Goal: Task Accomplishment & Management: Manage account settings

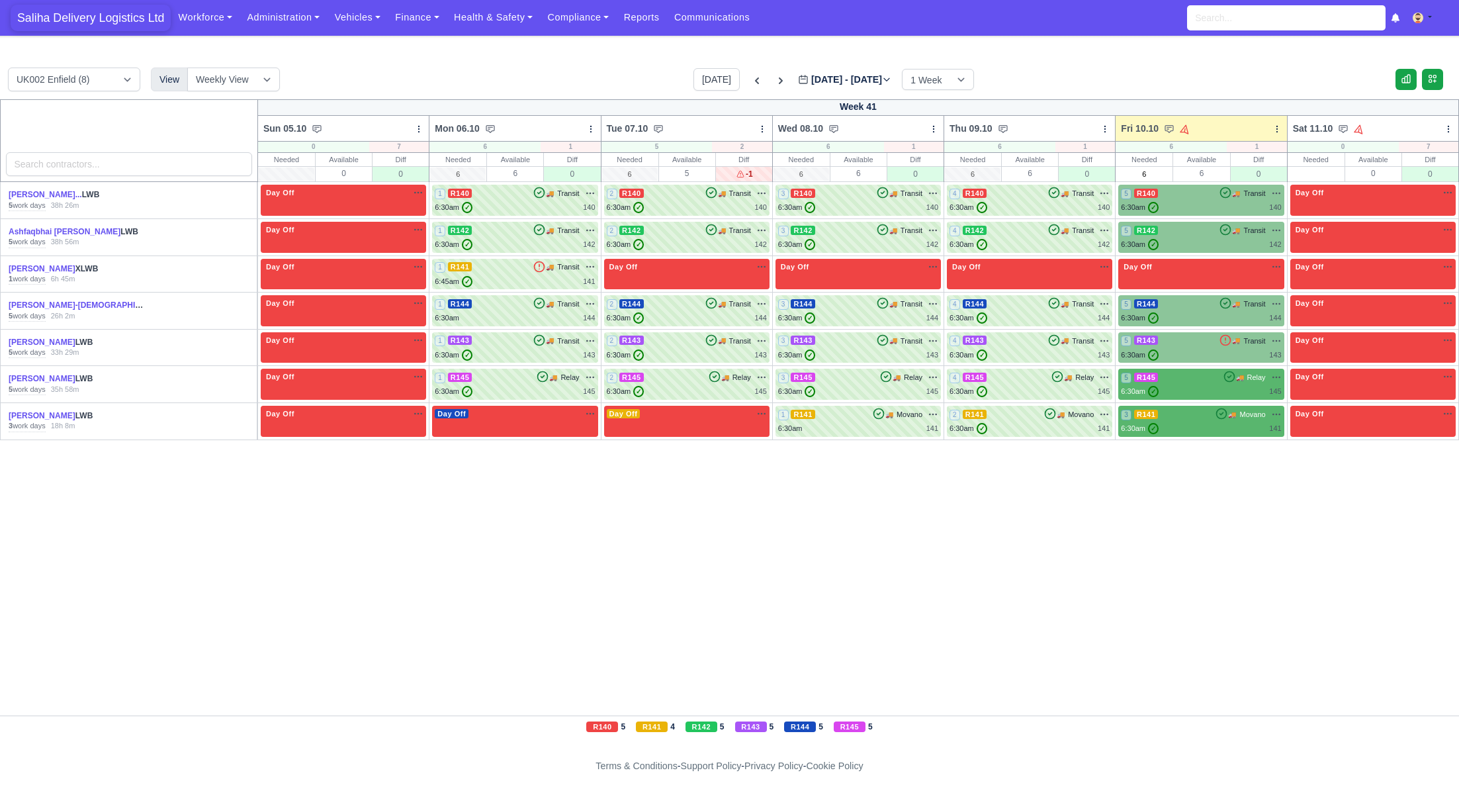
click at [75, 16] on span "Saliha Delivery Logistics Ltd" at bounding box center [91, 18] width 160 height 26
click at [346, 21] on link "Vehicles" at bounding box center [357, 18] width 61 height 26
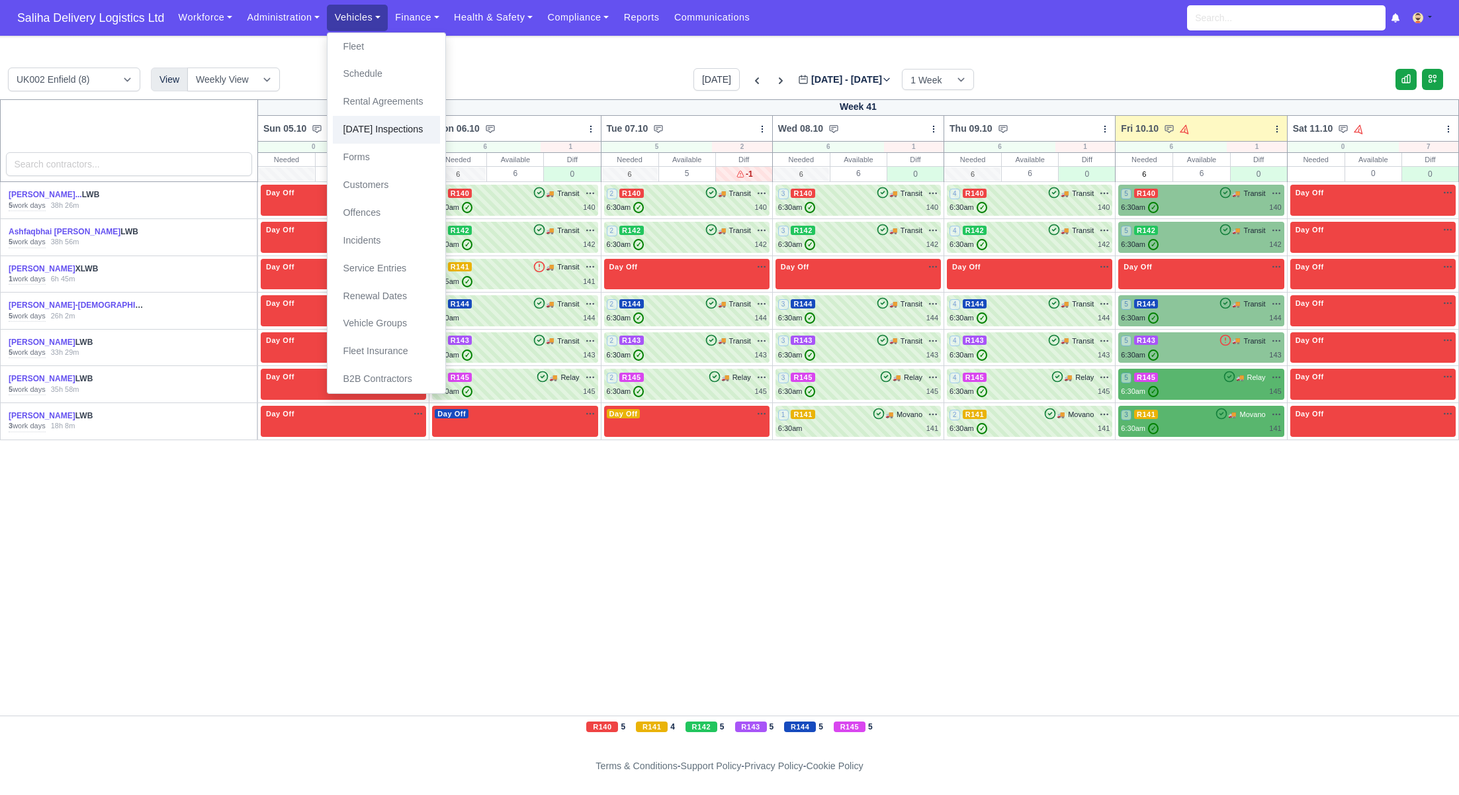
click at [359, 128] on link "[DATE] Inspections" at bounding box center [386, 130] width 107 height 28
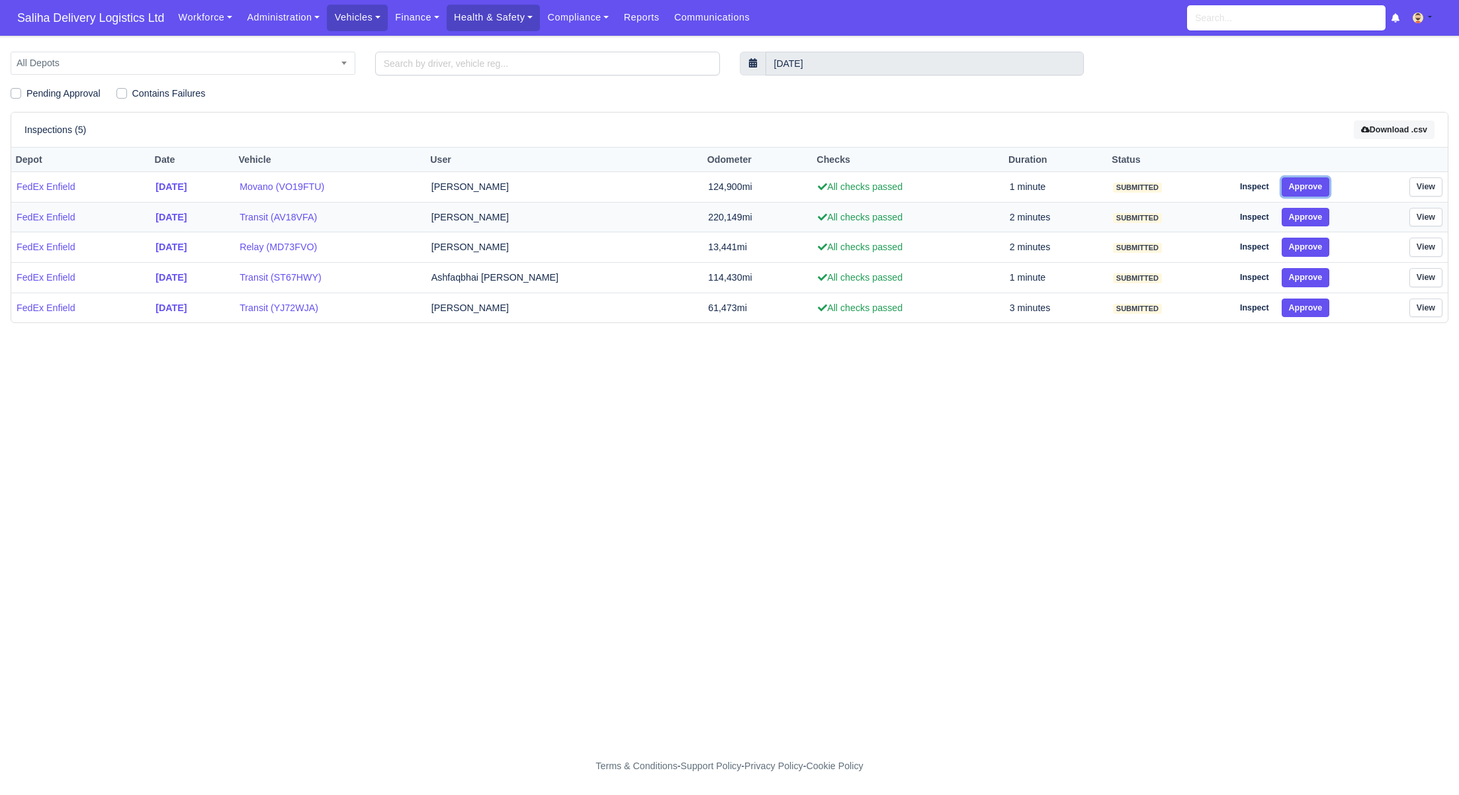
drag, startPoint x: 1310, startPoint y: 189, endPoint x: 1310, endPoint y: 202, distance: 13.2
click at [1309, 189] on button "Approve" at bounding box center [1306, 186] width 48 height 19
drag, startPoint x: 1308, startPoint y: 211, endPoint x: 1308, endPoint y: 220, distance: 8.6
click at [1308, 211] on button "Approve" at bounding box center [1306, 217] width 48 height 19
drag, startPoint x: 1305, startPoint y: 238, endPoint x: 1310, endPoint y: 252, distance: 15.5
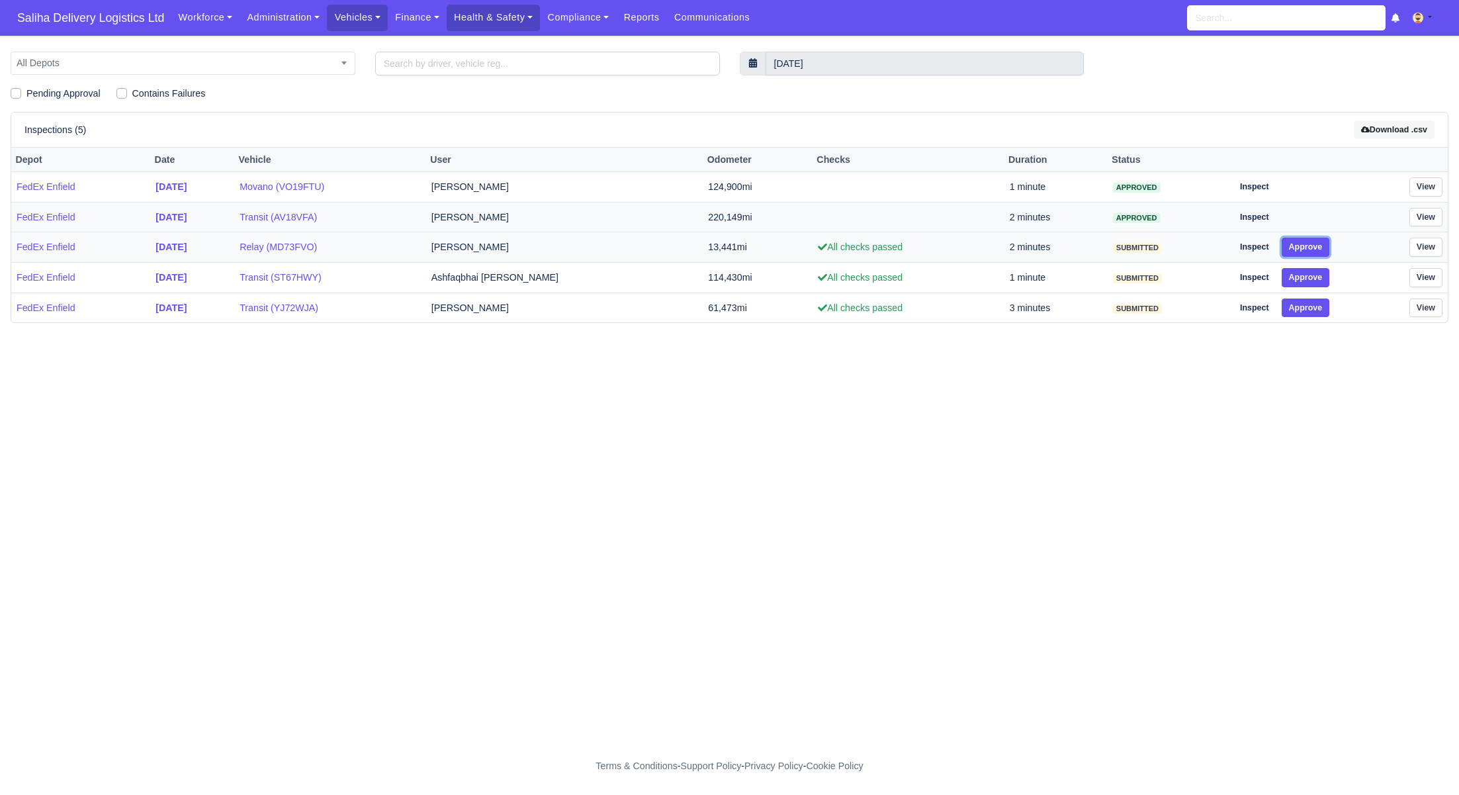
click at [1305, 238] on button "Approve" at bounding box center [1306, 247] width 48 height 19
drag, startPoint x: 1309, startPoint y: 273, endPoint x: 1308, endPoint y: 296, distance: 23.8
click at [1309, 273] on button "Approve" at bounding box center [1306, 277] width 48 height 19
click at [1308, 298] on button "Approve" at bounding box center [1306, 307] width 48 height 19
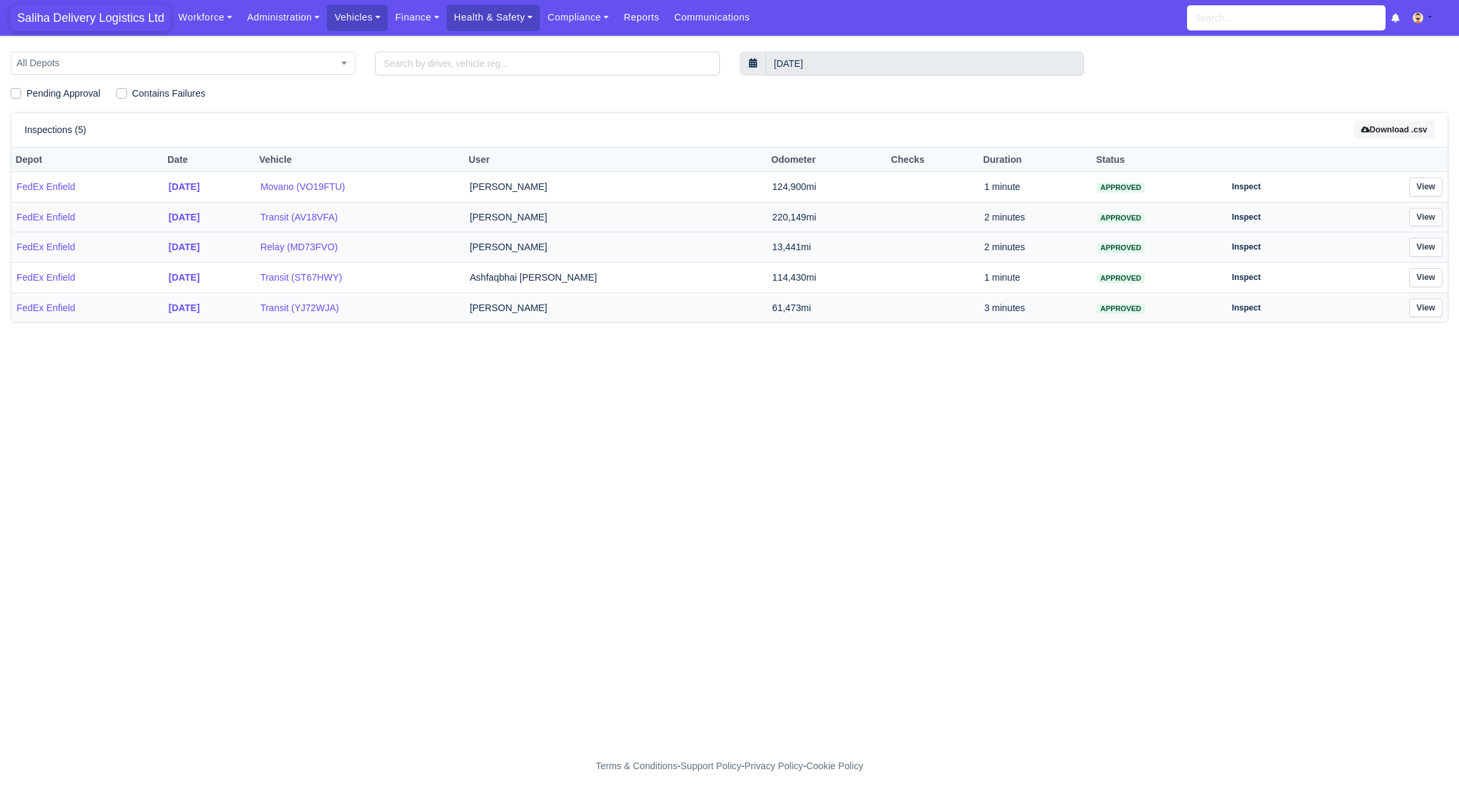
click at [90, 17] on span "Saliha Delivery Logistics Ltd" at bounding box center [91, 18] width 160 height 26
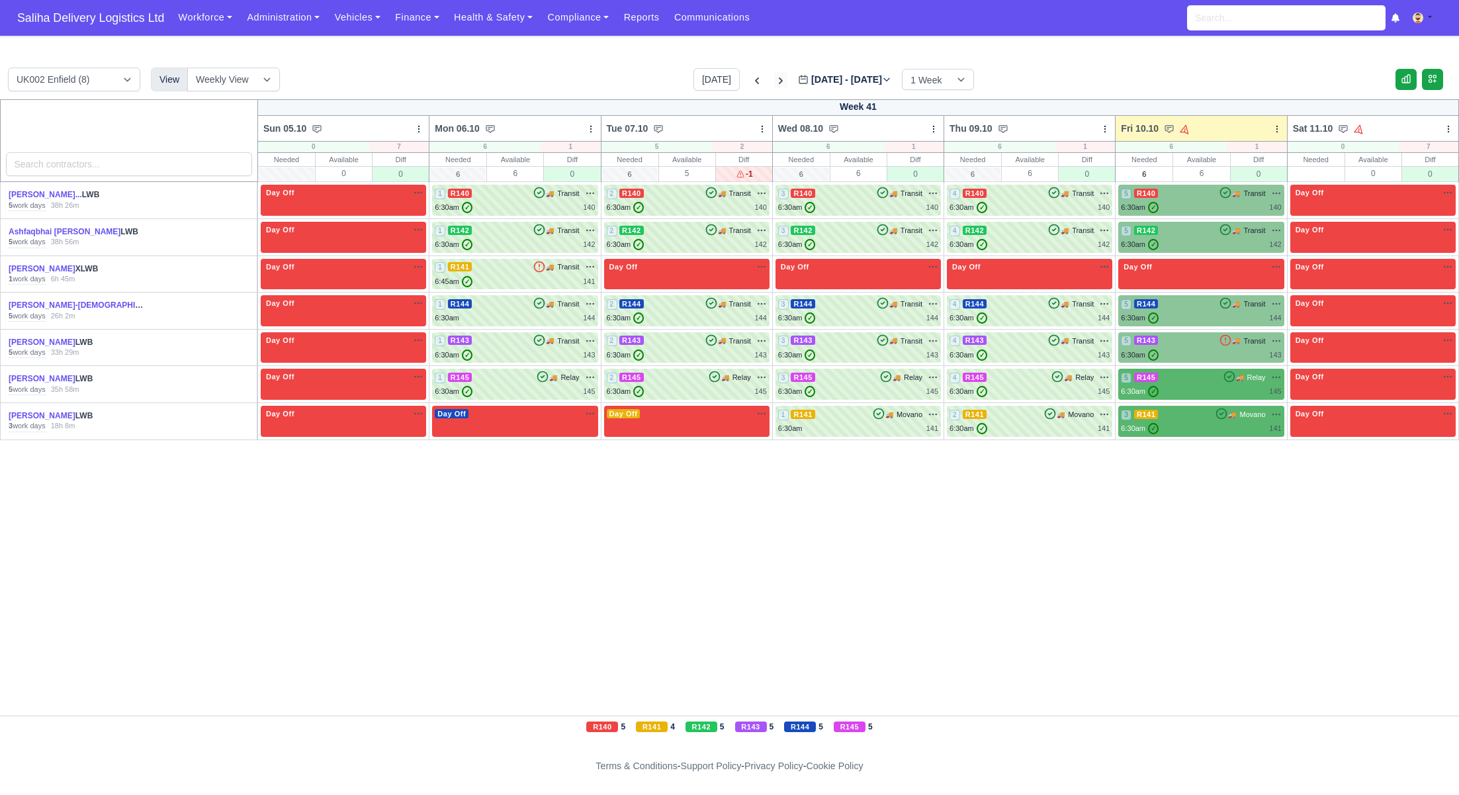
click at [774, 83] on icon at bounding box center [780, 80] width 13 height 13
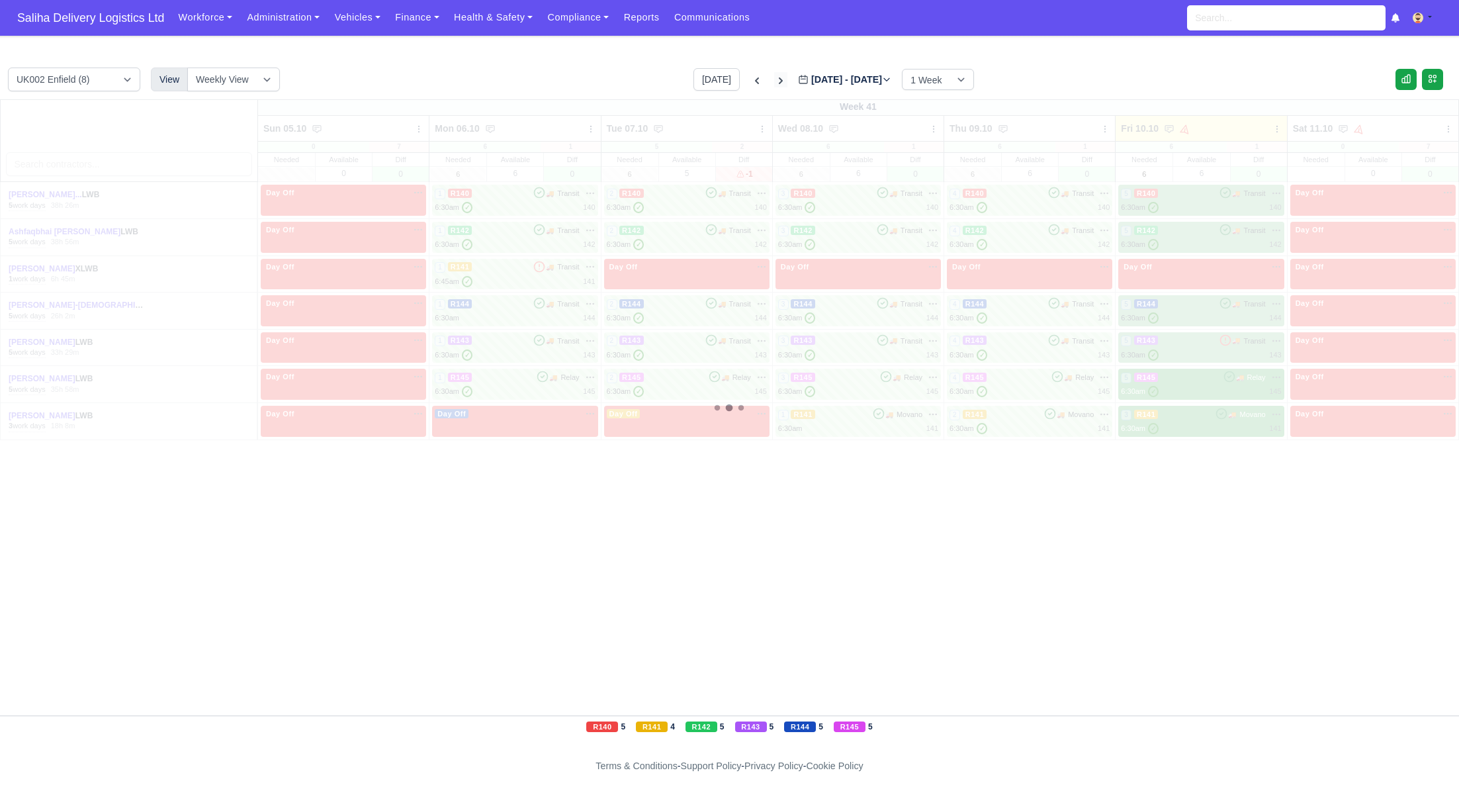
type input "2025-10-17"
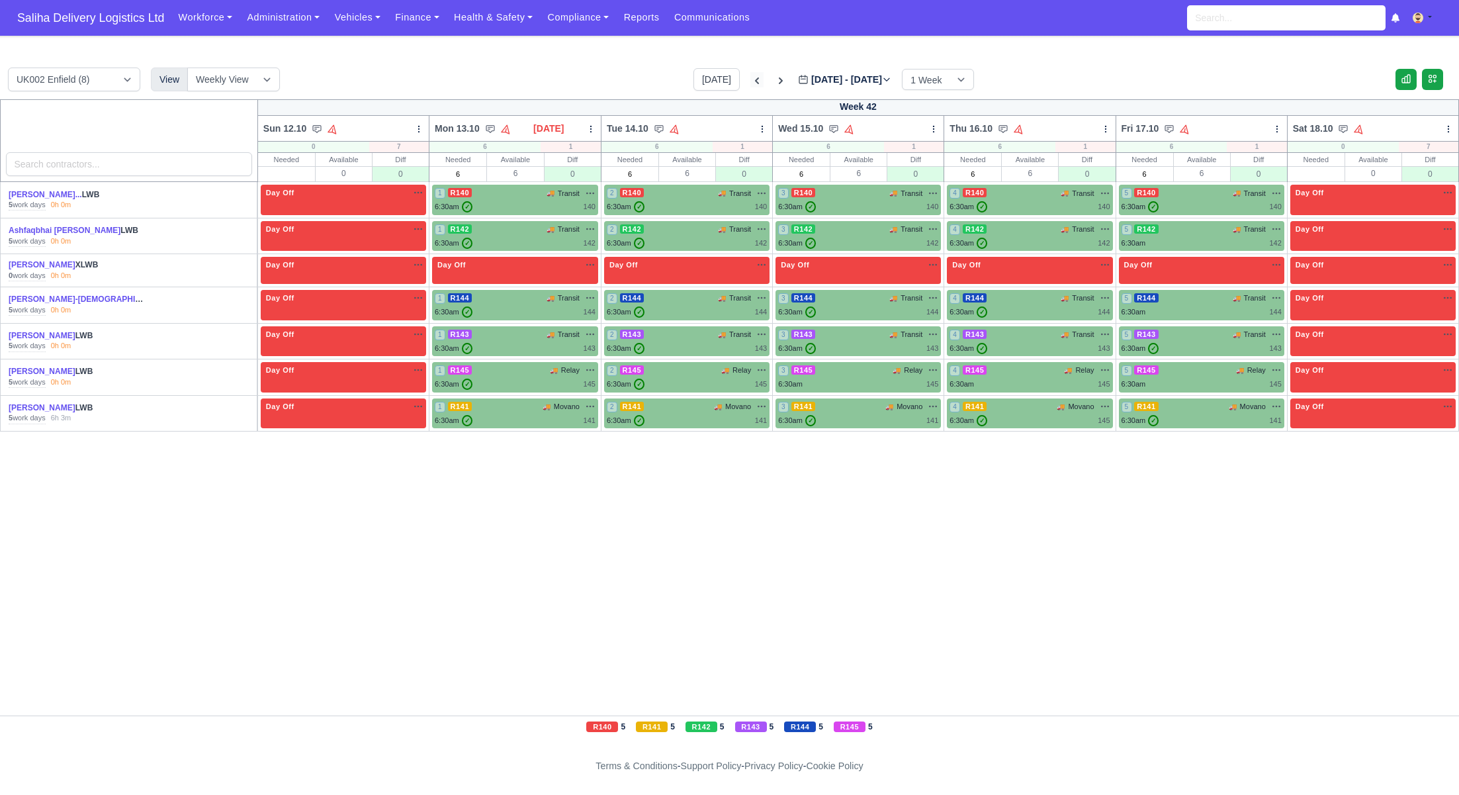
click at [750, 75] on icon at bounding box center [756, 80] width 13 height 13
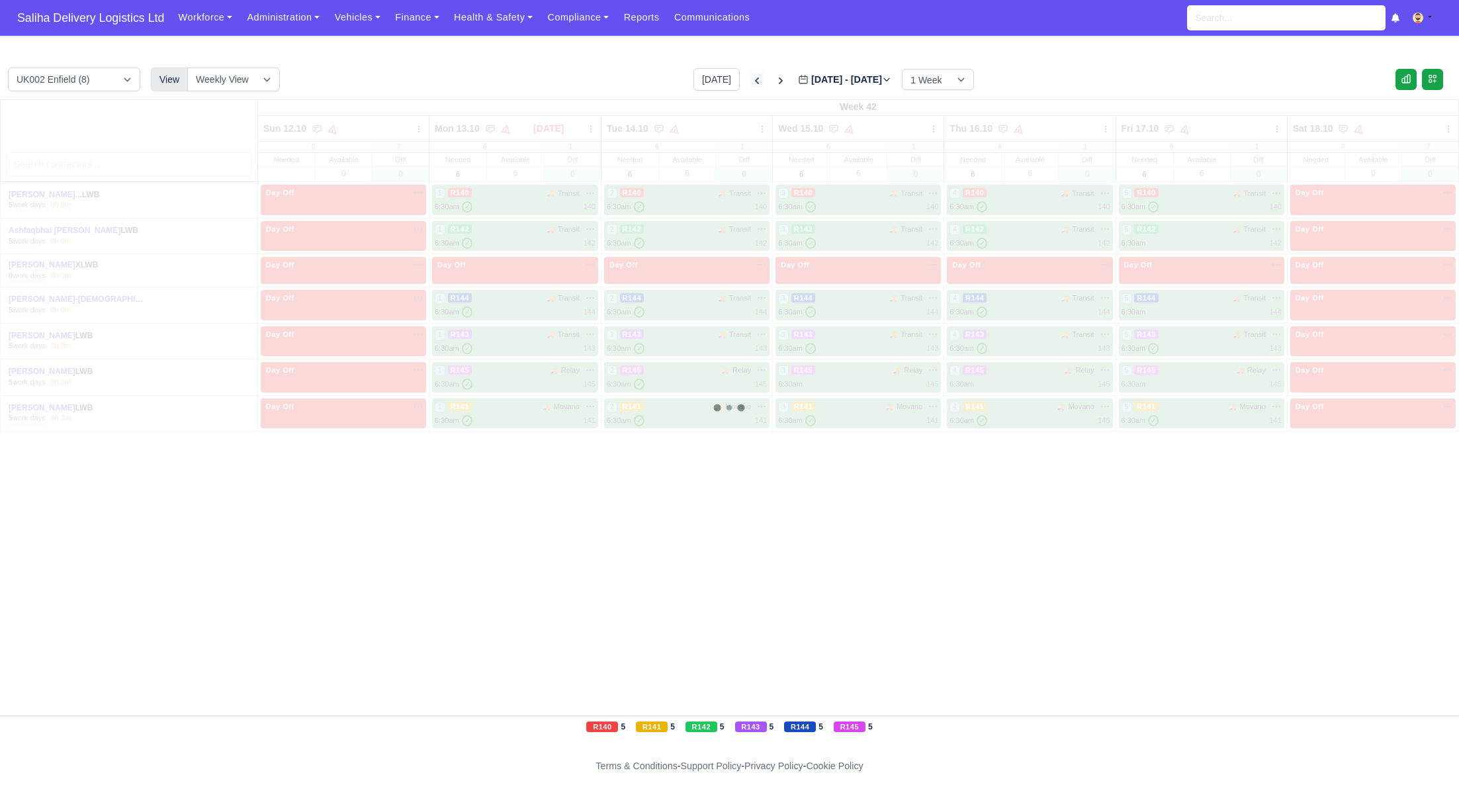
type input "[DATE]"
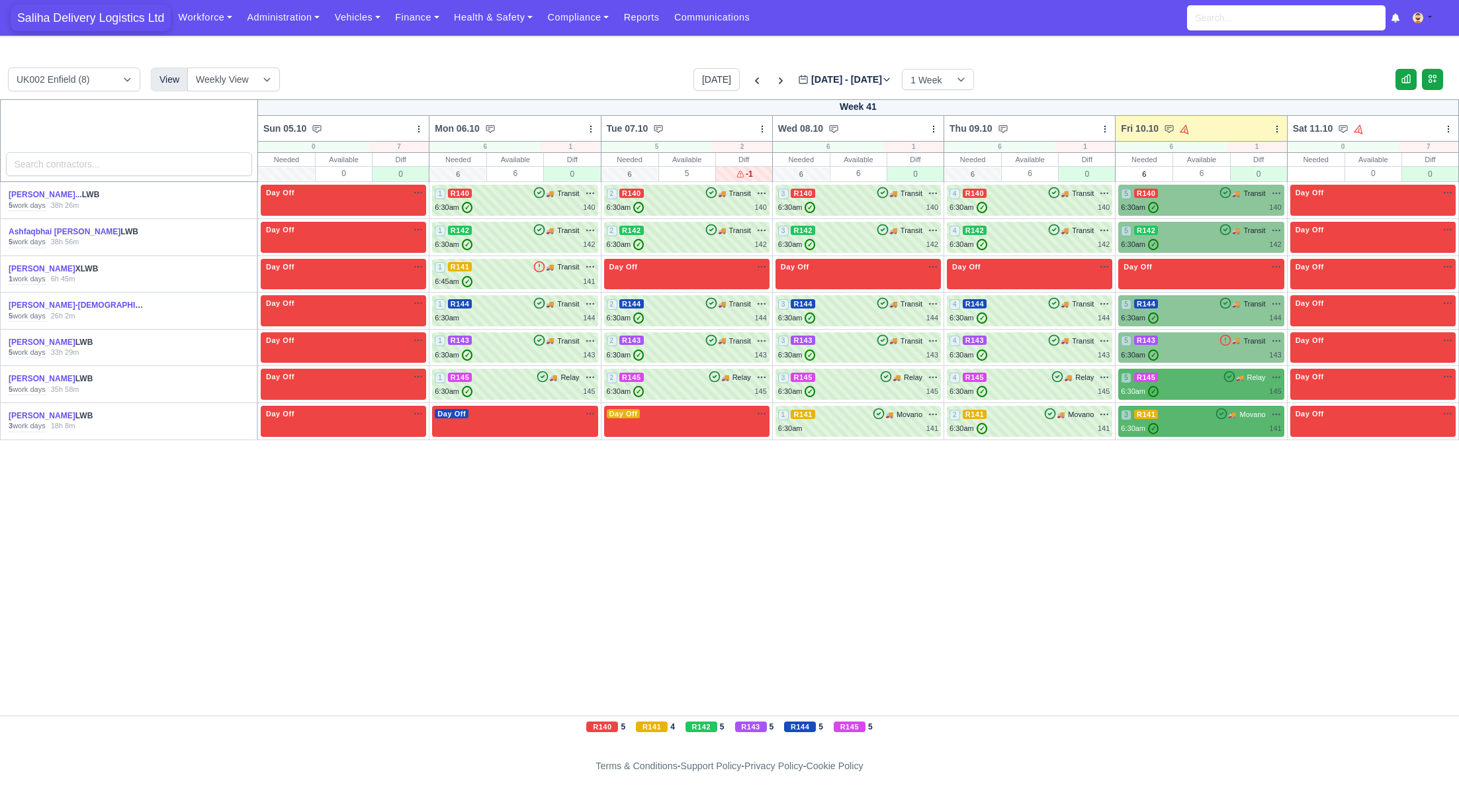
click at [107, 15] on span "Saliha Delivery Logistics Ltd" at bounding box center [91, 18] width 160 height 26
click at [415, 28] on link "Finance" at bounding box center [417, 18] width 59 height 26
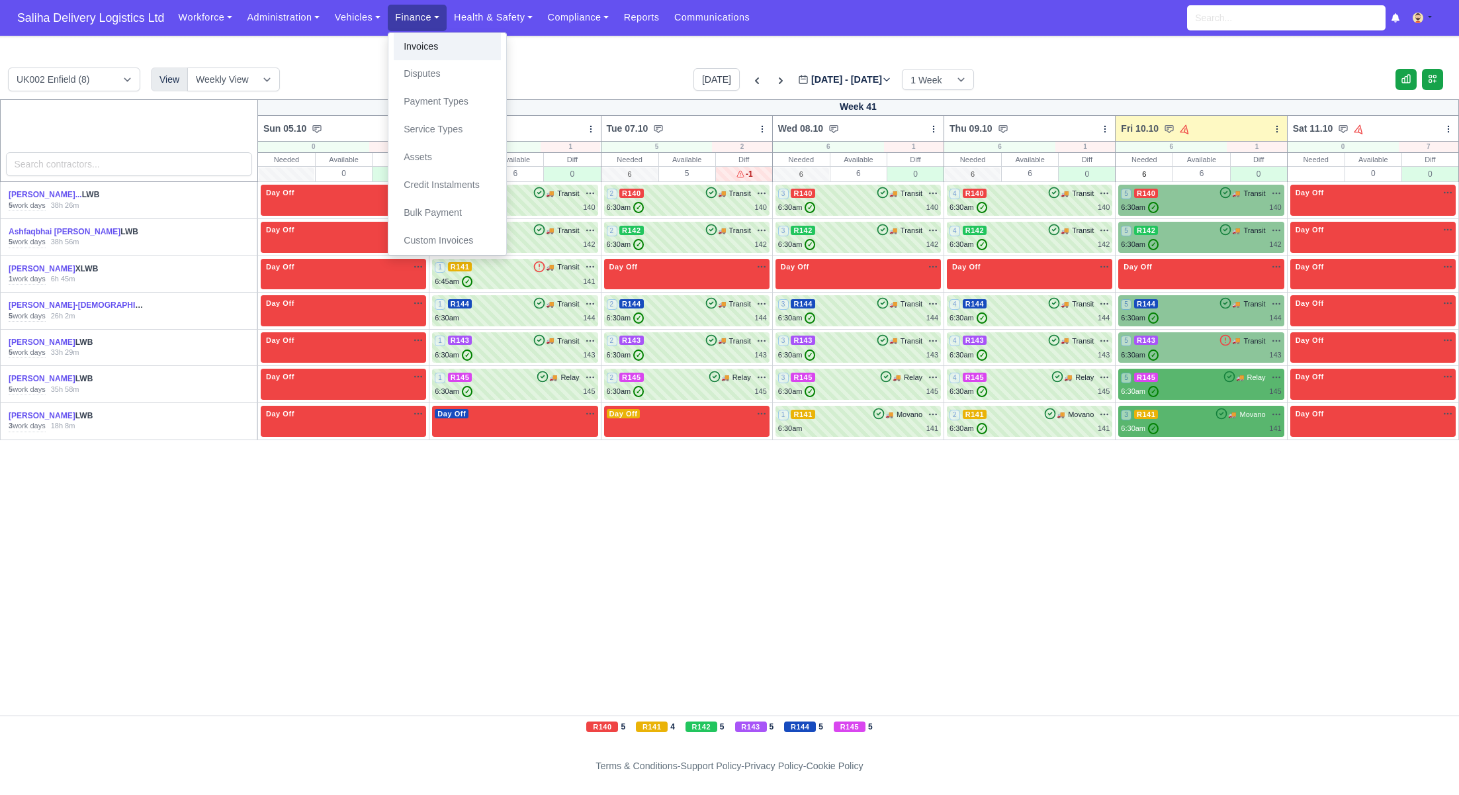
click at [427, 49] on link "Invoices" at bounding box center [447, 47] width 107 height 28
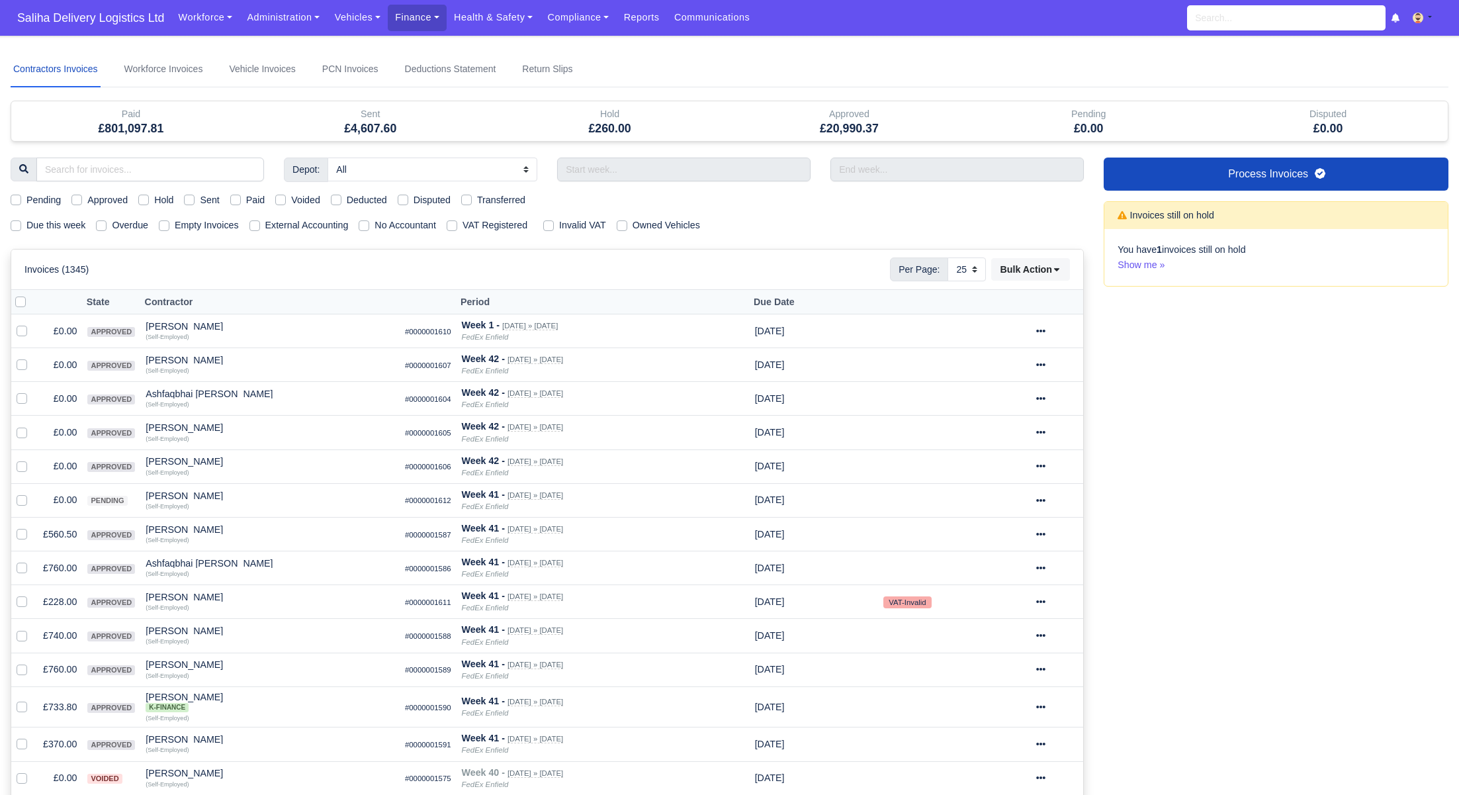
select select "25"
click at [200, 201] on label "Sent" at bounding box center [209, 200] width 19 height 15
click at [187, 201] on input "Sent" at bounding box center [189, 198] width 11 height 11
checkbox input "true"
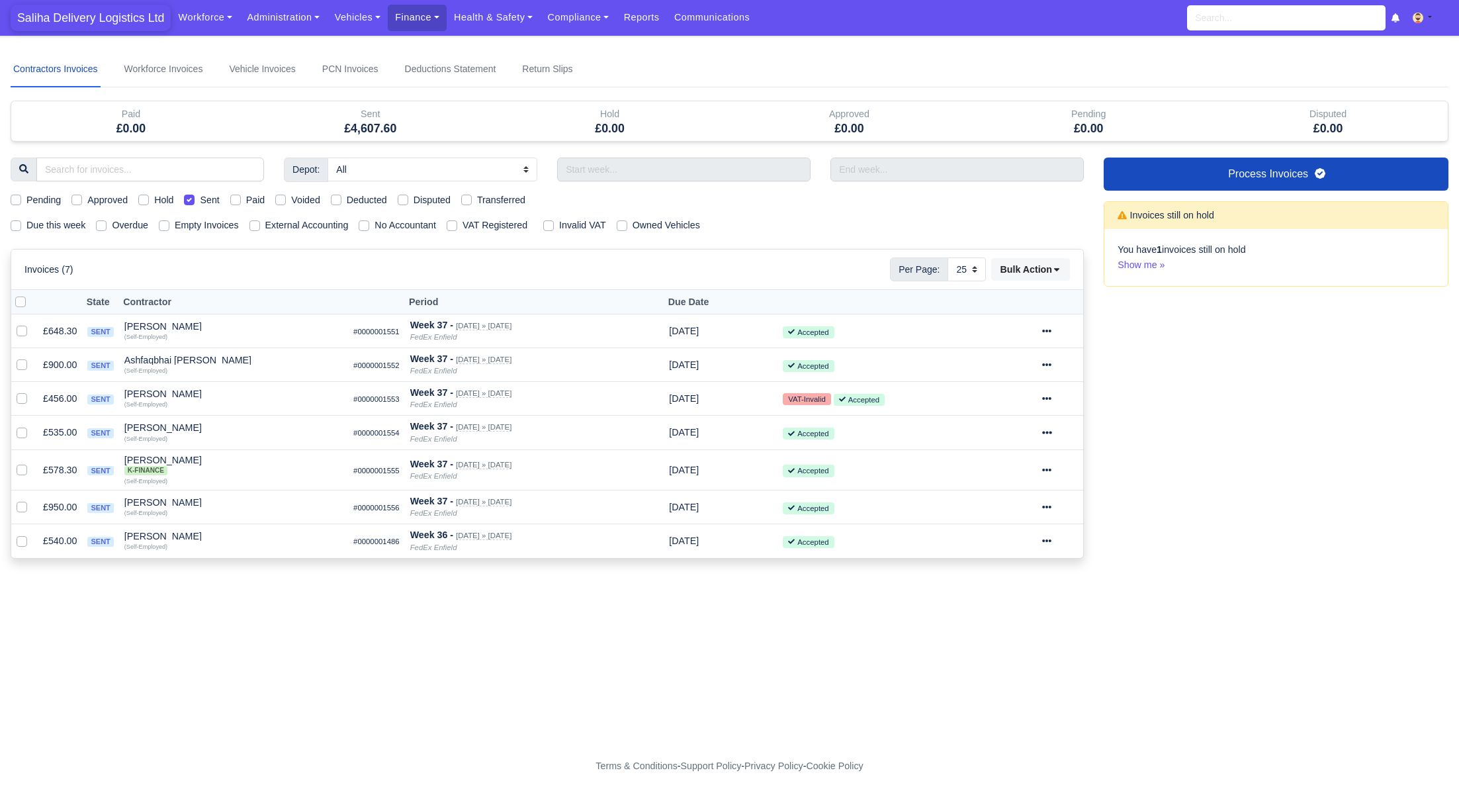
click at [72, 17] on span "Saliha Delivery Logistics Ltd" at bounding box center [91, 18] width 160 height 26
